Goal: Check status: Check status

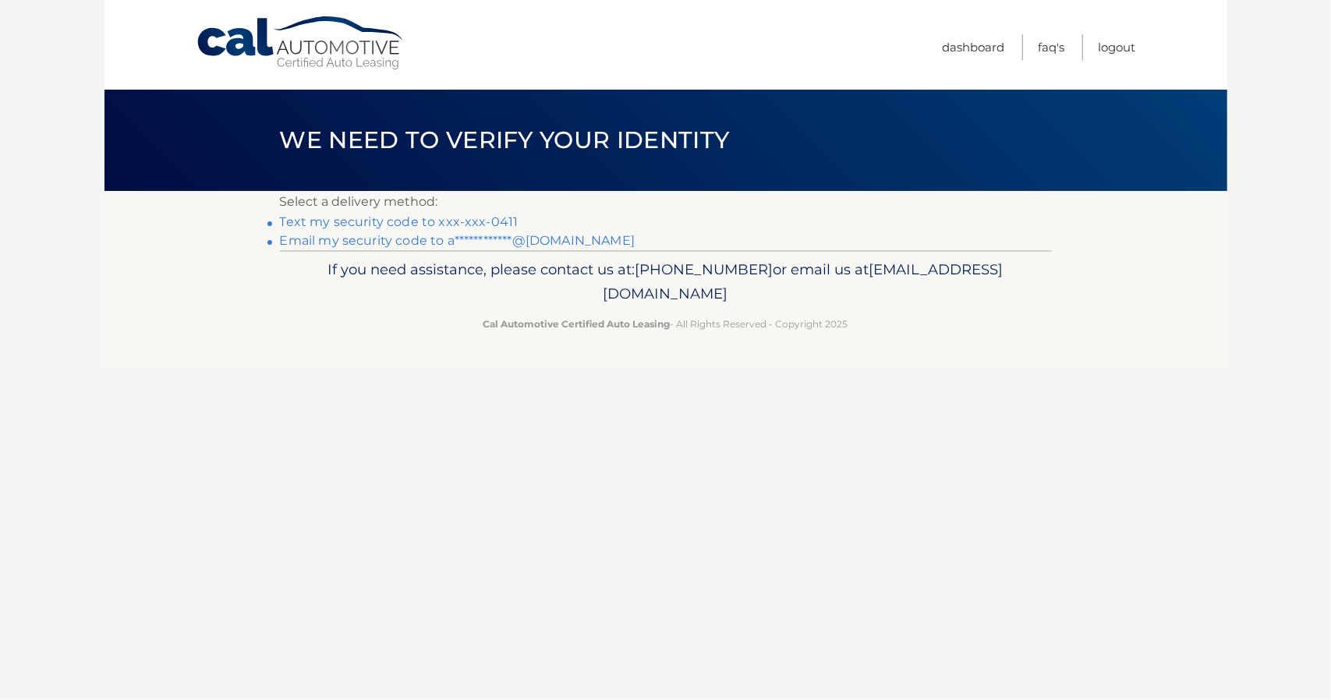
click at [434, 221] on link "Text my security code to xxx-xxx-0411" at bounding box center [399, 222] width 239 height 15
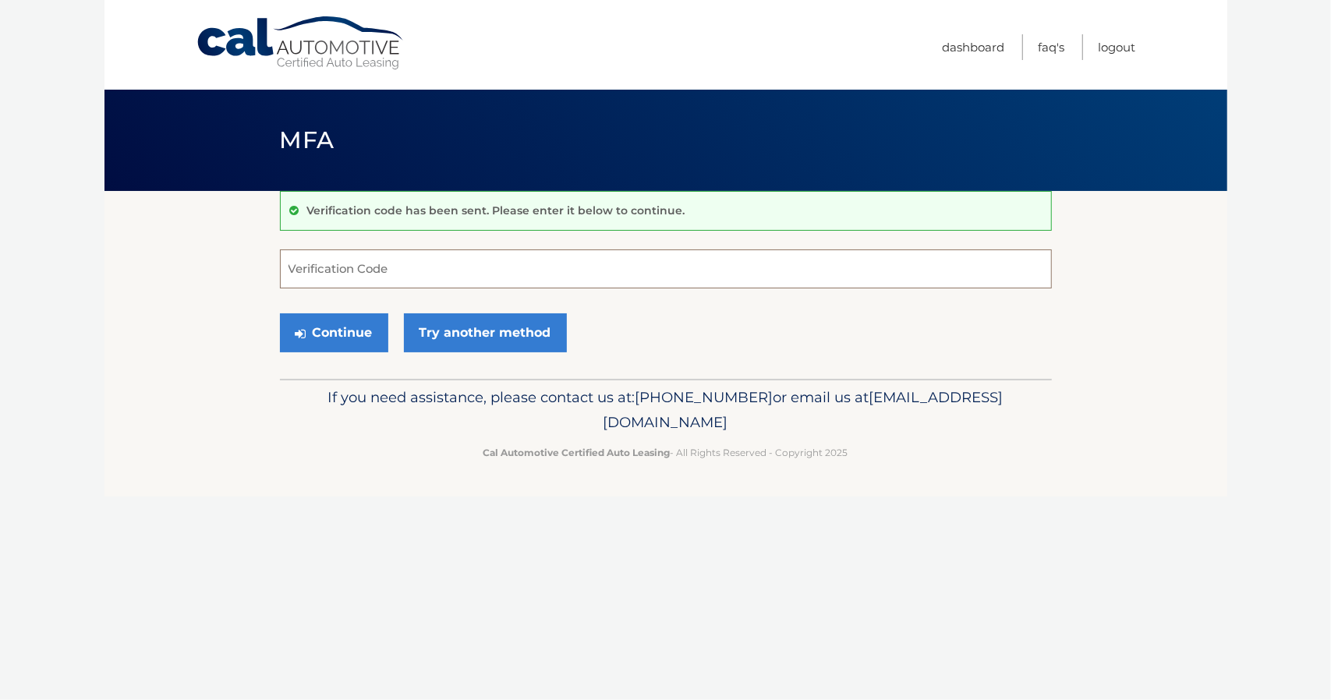
drag, startPoint x: 348, startPoint y: 268, endPoint x: 421, endPoint y: 296, distance: 78.5
click at [348, 268] on input "Verification Code" at bounding box center [666, 269] width 772 height 39
click at [418, 268] on input "Verification Code" at bounding box center [666, 269] width 772 height 39
type input "088494"
click at [356, 346] on button "Continue" at bounding box center [334, 333] width 108 height 39
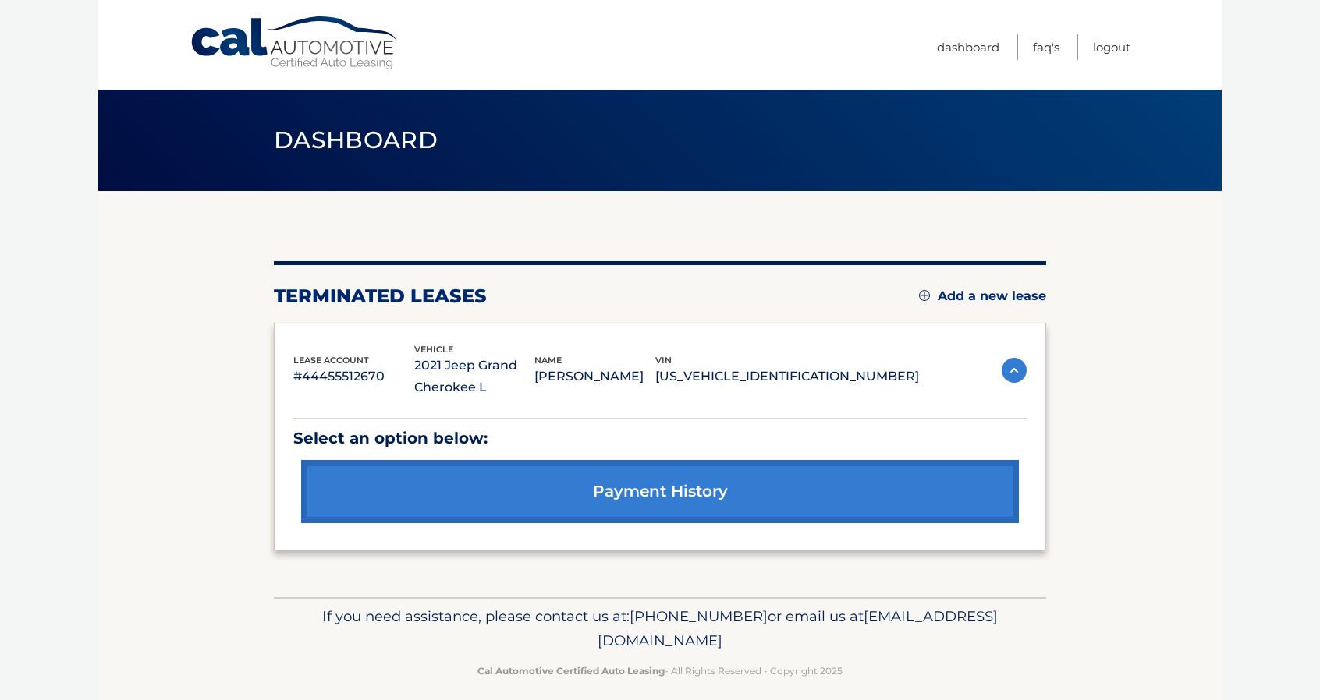
click at [535, 497] on link "payment history" at bounding box center [660, 491] width 718 height 63
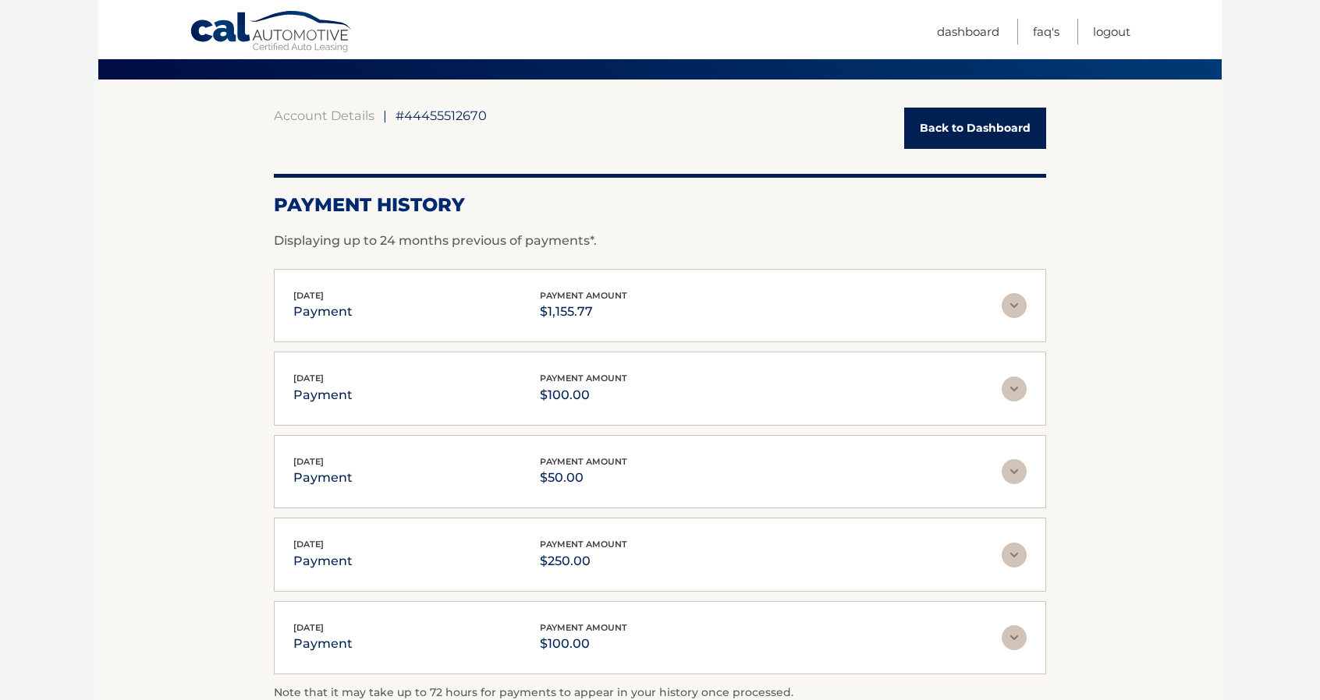
scroll to position [8, 0]
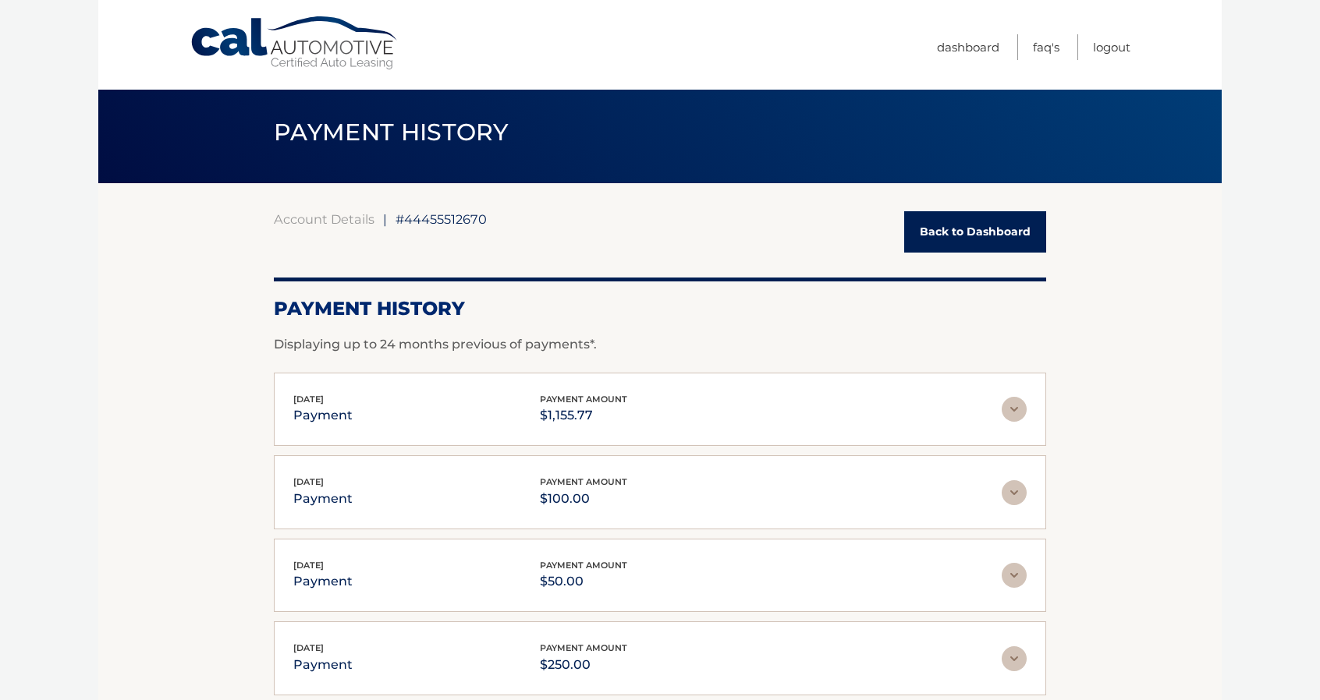
click at [987, 228] on link "Back to Dashboard" at bounding box center [975, 231] width 142 height 41
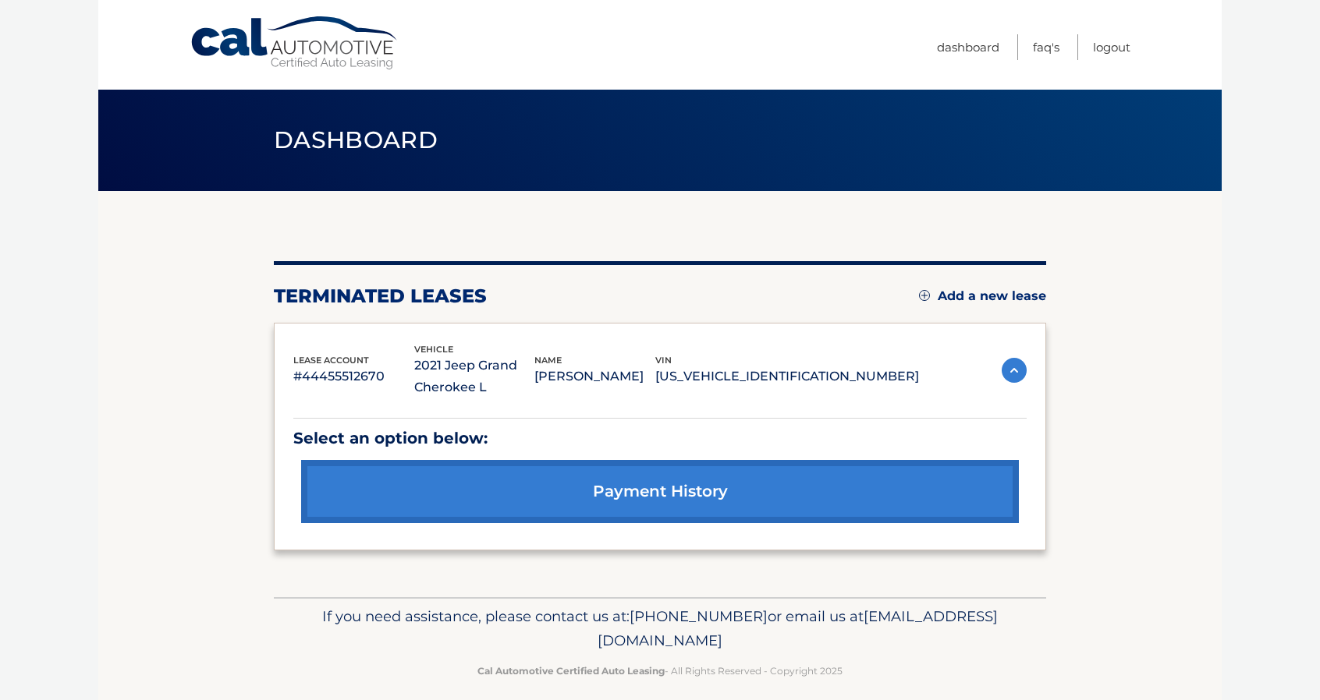
click at [1016, 369] on img at bounding box center [1014, 370] width 25 height 25
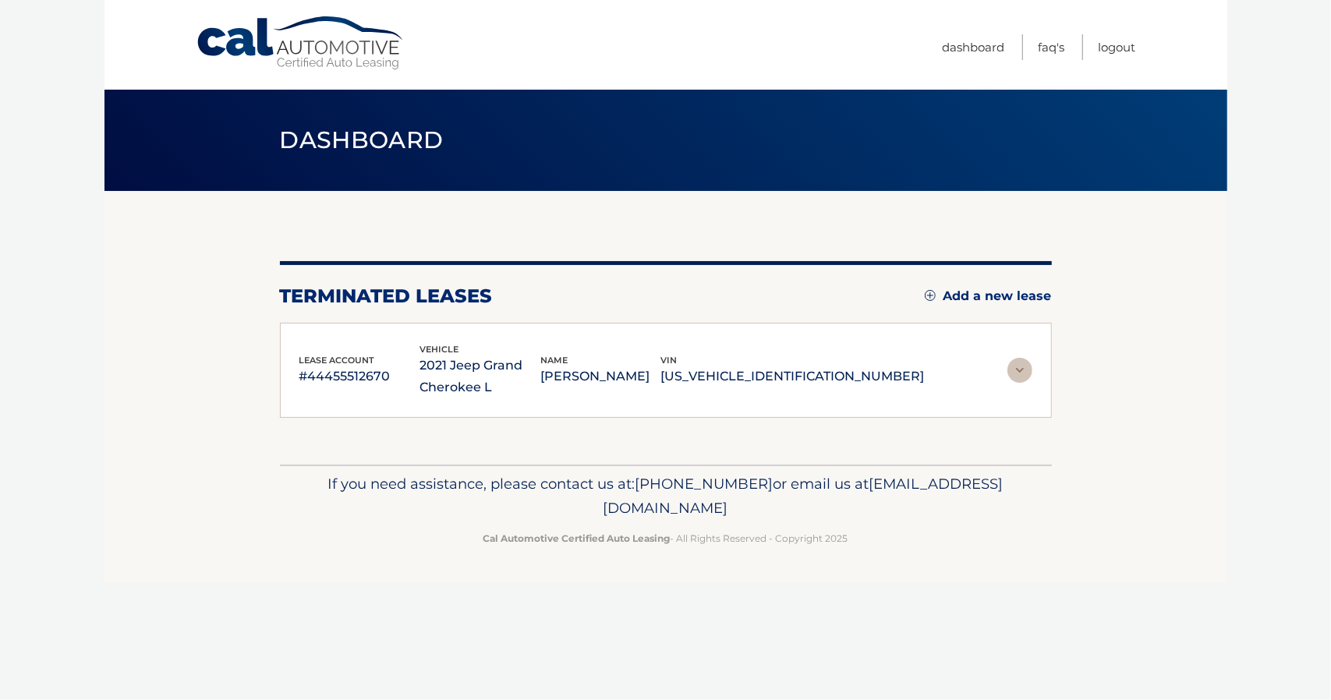
click at [1016, 369] on img at bounding box center [1020, 370] width 25 height 25
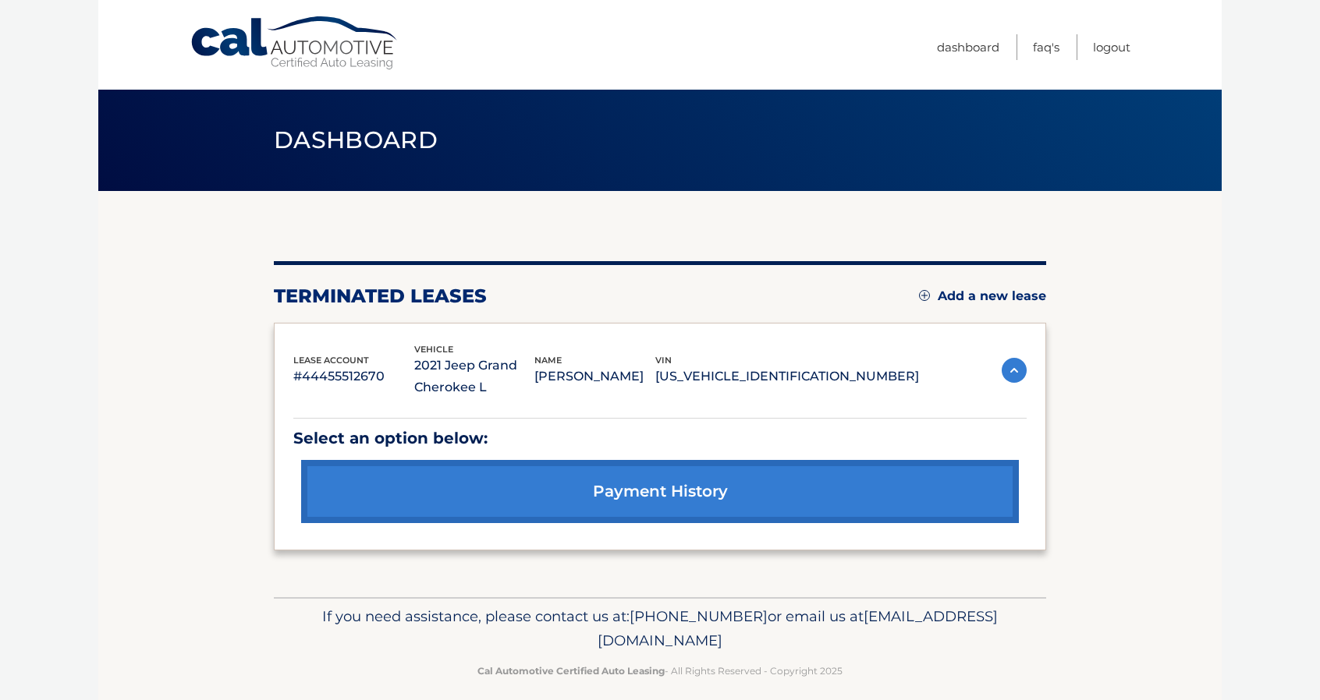
drag, startPoint x: 608, startPoint y: 372, endPoint x: 560, endPoint y: 381, distance: 48.5
click at [608, 372] on p "[PERSON_NAME]" at bounding box center [594, 377] width 121 height 22
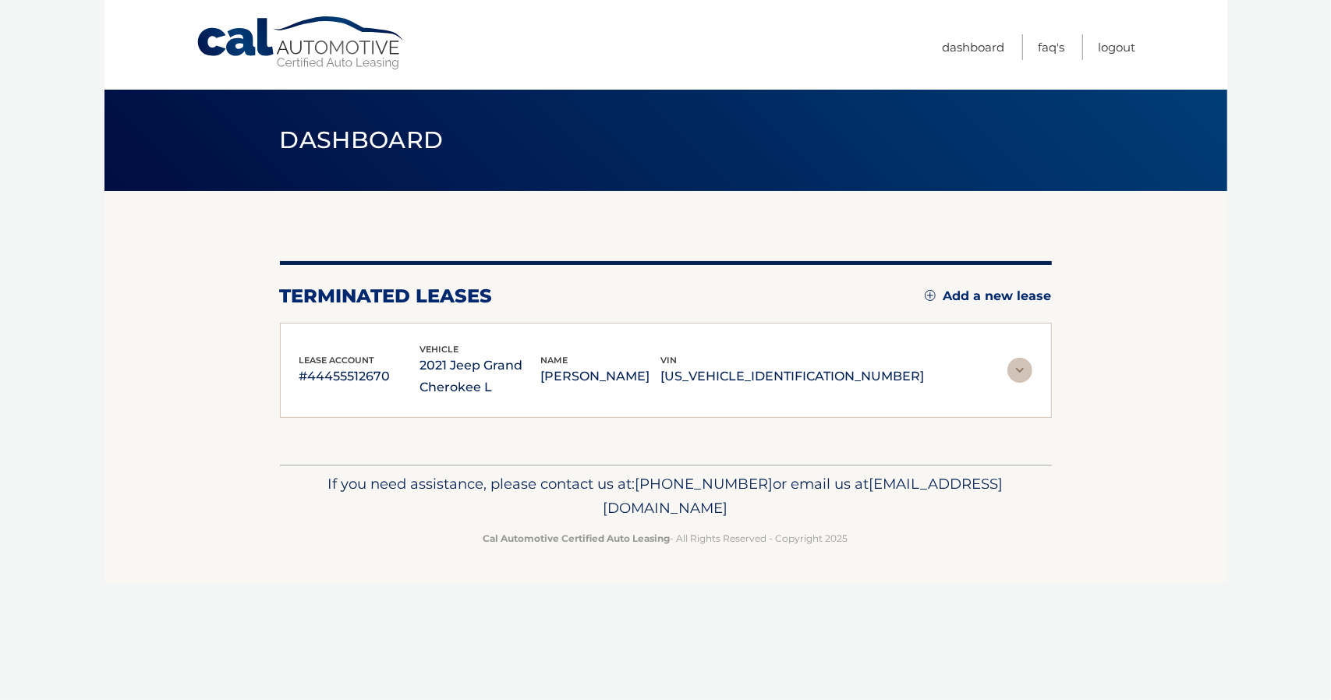
click at [420, 380] on p "#44455512670" at bounding box center [360, 377] width 121 height 22
